Goal: Transaction & Acquisition: Purchase product/service

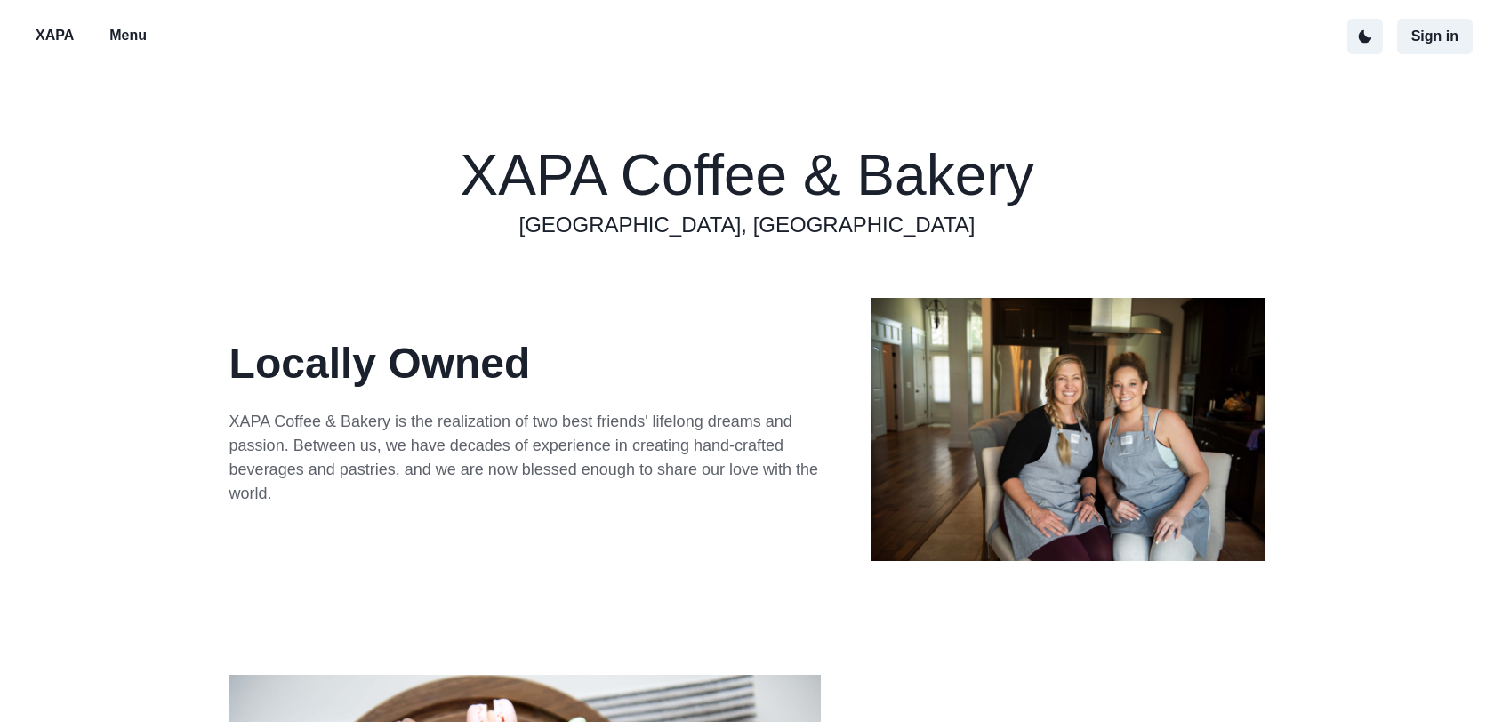
click at [134, 37] on p "Menu" at bounding box center [127, 35] width 37 height 21
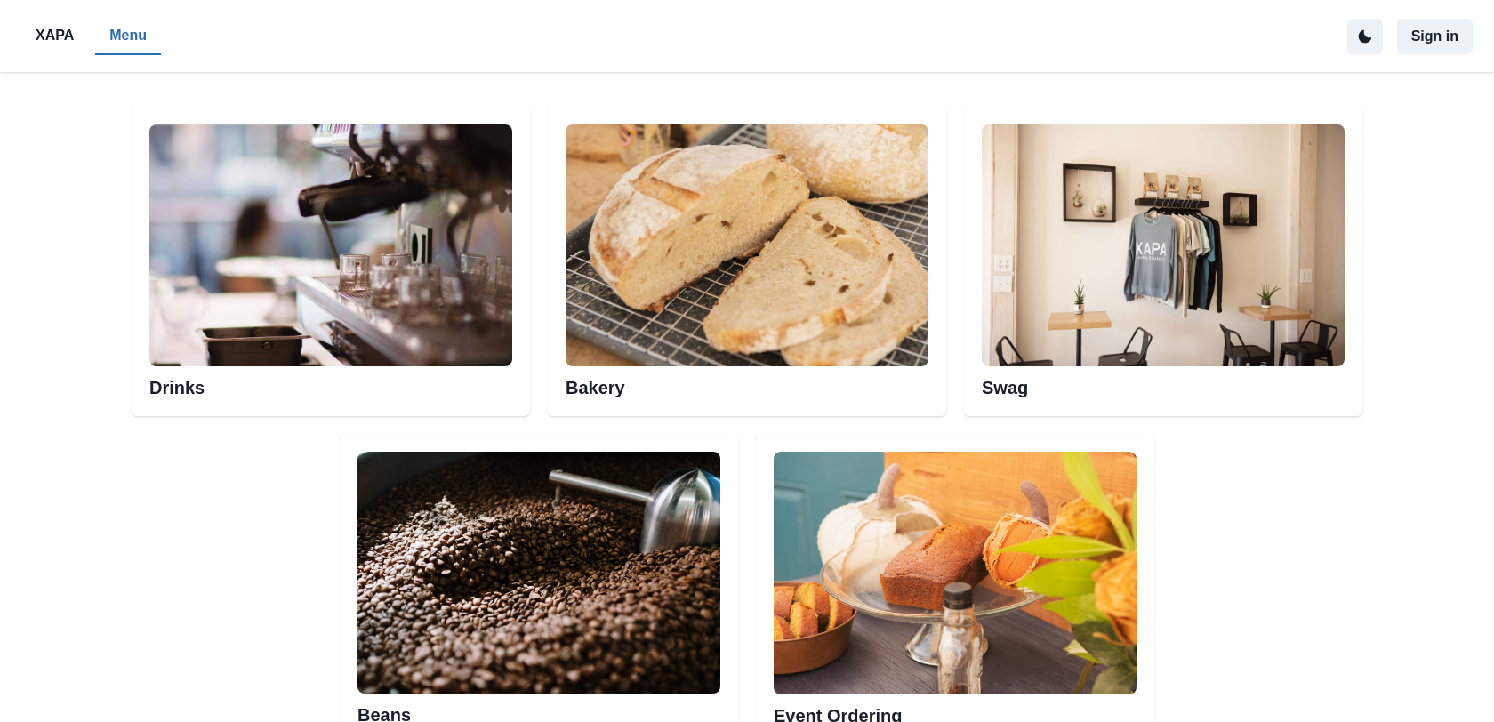
scroll to position [939, 0]
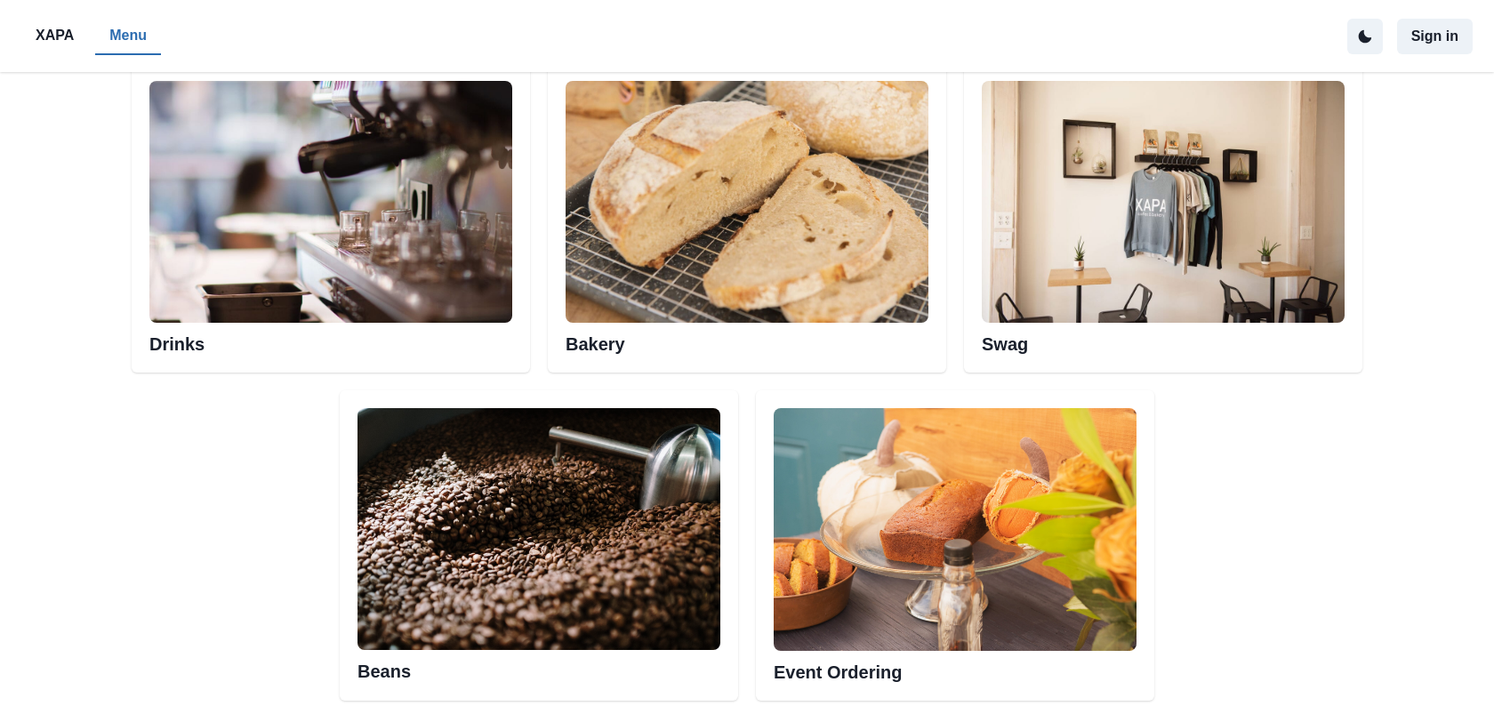
click at [326, 238] on img at bounding box center [330, 202] width 363 height 242
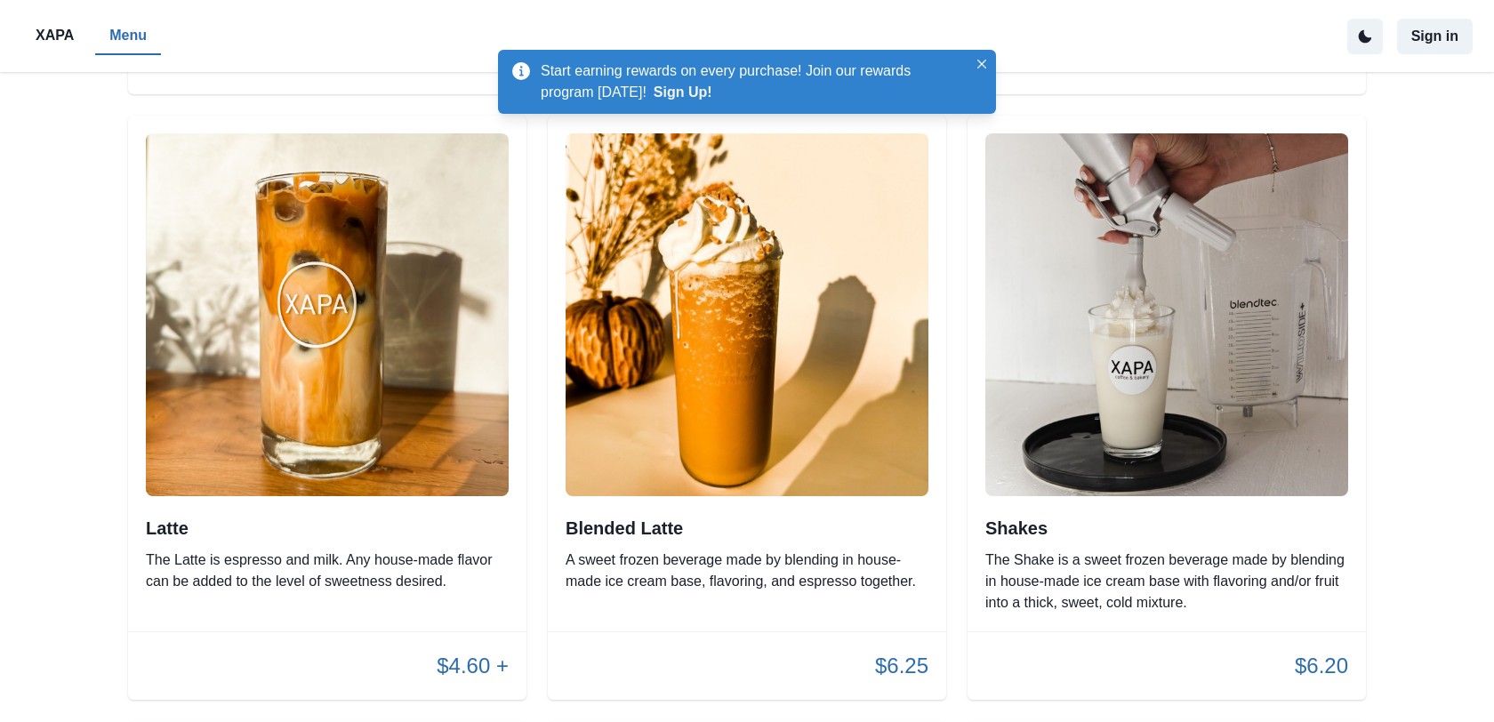
scroll to position [1926, 0]
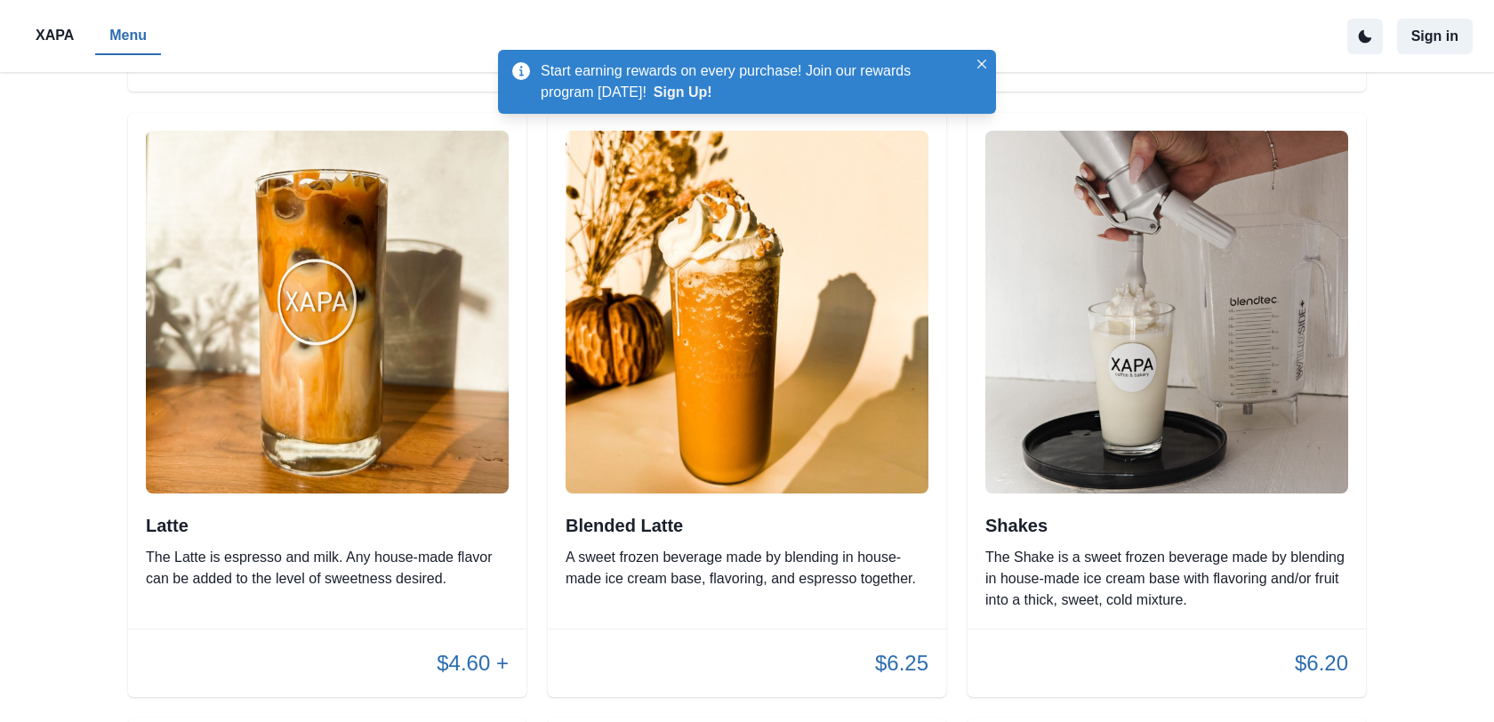
click at [165, 515] on h2 "Latte" at bounding box center [327, 525] width 363 height 21
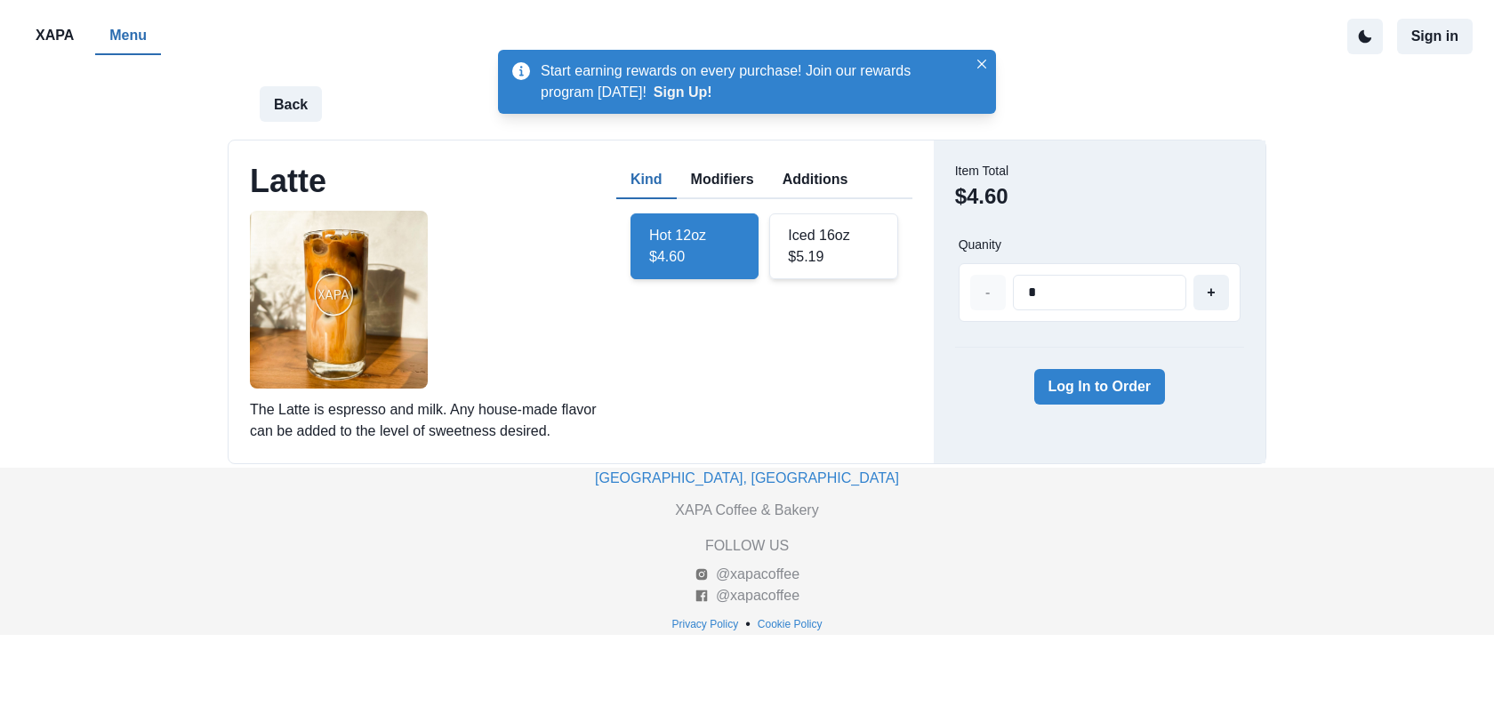
click at [708, 186] on button "Modifiers" at bounding box center [723, 180] width 92 height 37
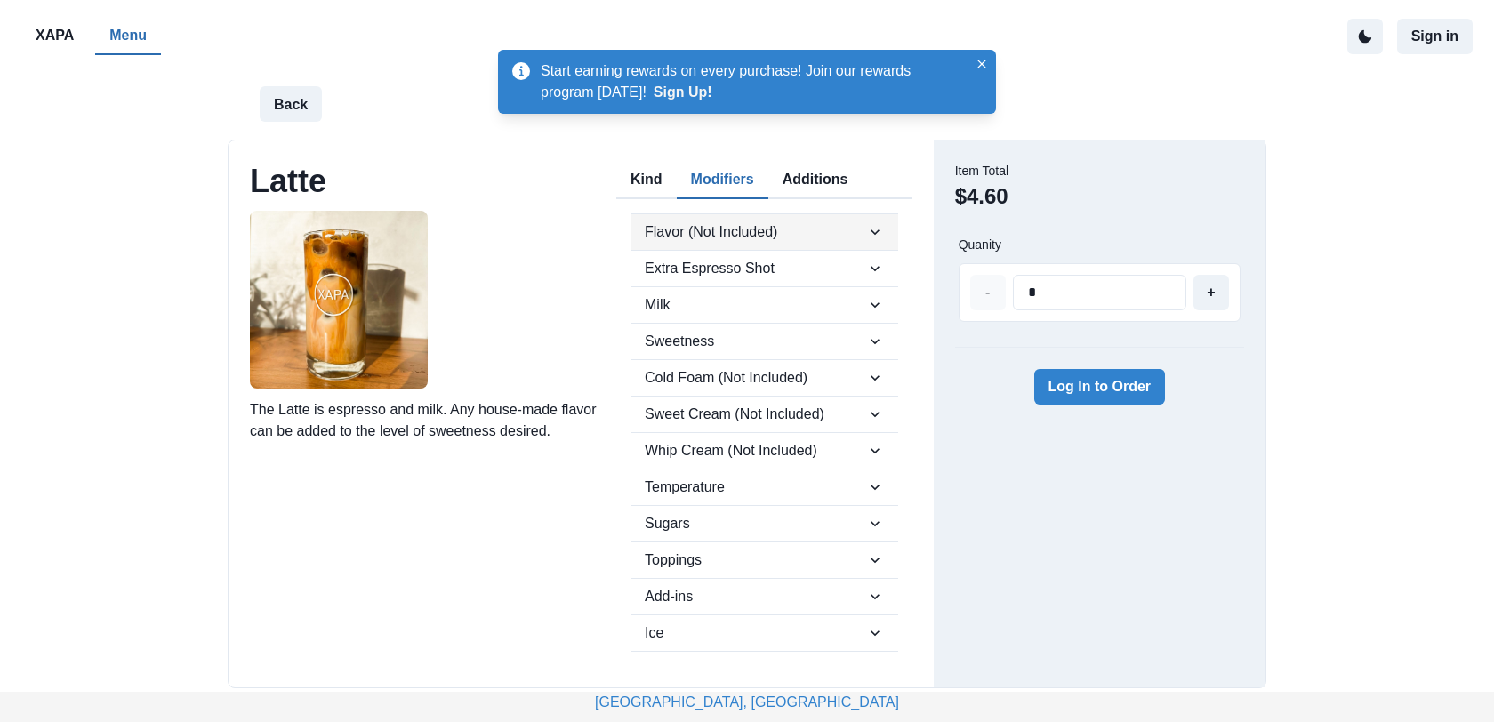
click at [866, 232] on icon "button" at bounding box center [875, 232] width 18 height 18
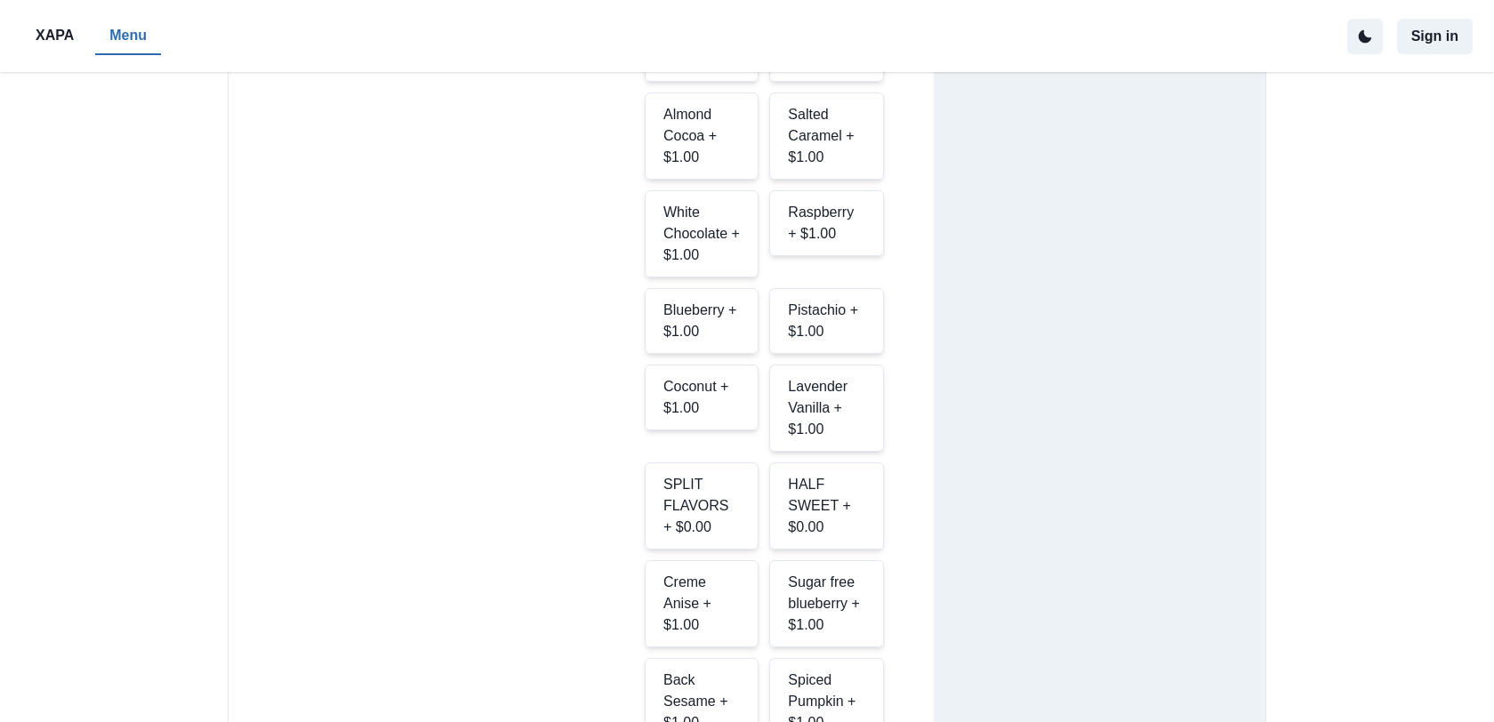
scroll to position [787, 0]
